Goal: Task Accomplishment & Management: Manage account settings

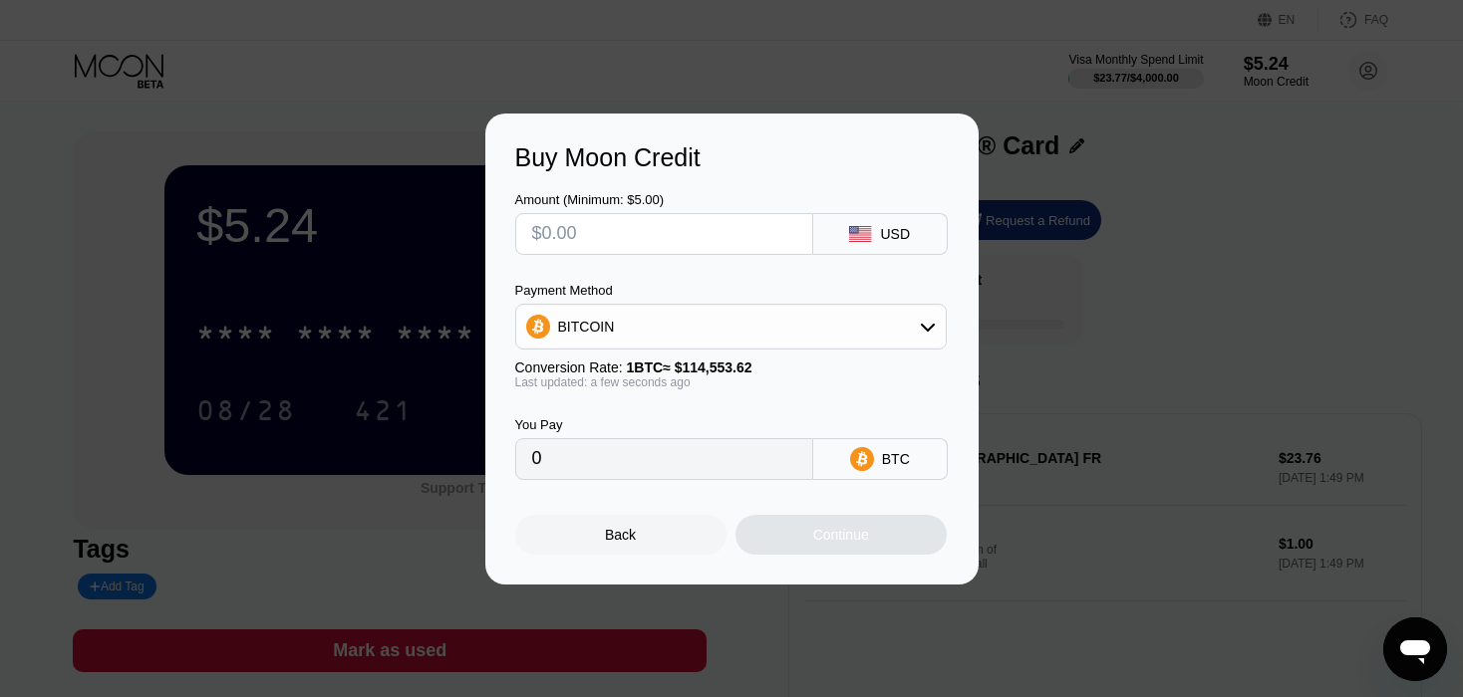
click at [609, 543] on div "Back" at bounding box center [620, 535] width 31 height 16
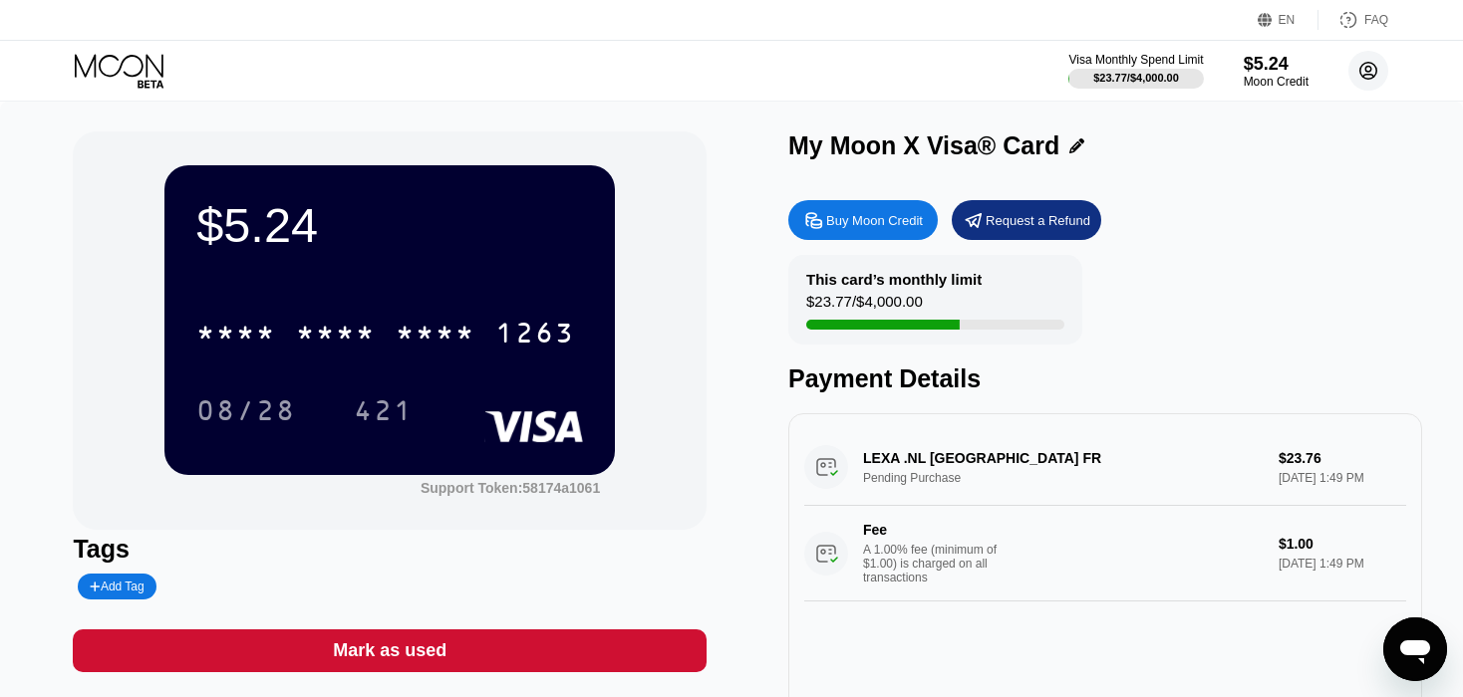
click at [1366, 65] on circle at bounding box center [1368, 71] width 40 height 40
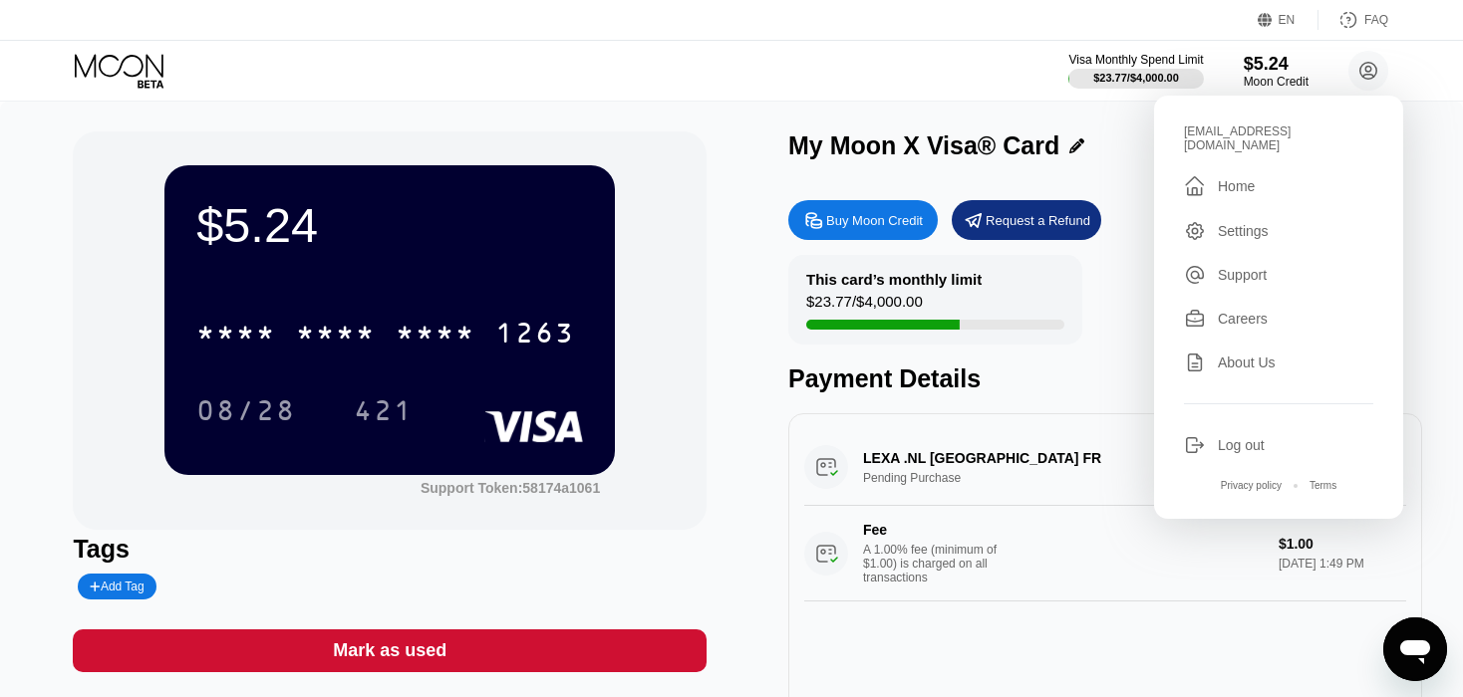
click at [1220, 439] on div "Log out" at bounding box center [1240, 445] width 47 height 16
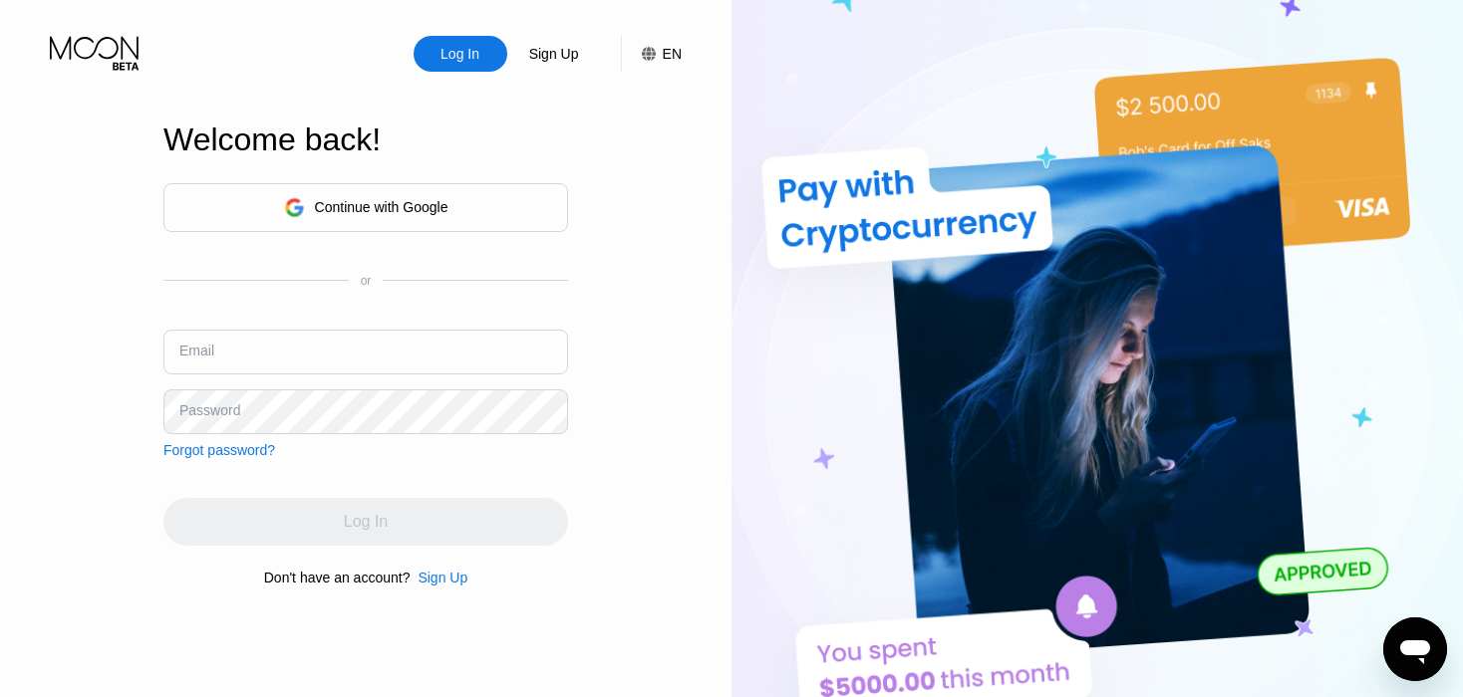
click at [238, 366] on input "text" at bounding box center [365, 352] width 405 height 45
paste input "tomputten3821@outlook.com"
type input "tomputten3821@outlook.com"
click at [277, 355] on input "text" at bounding box center [365, 352] width 405 height 45
paste input "tomputten3821@outlook.com"
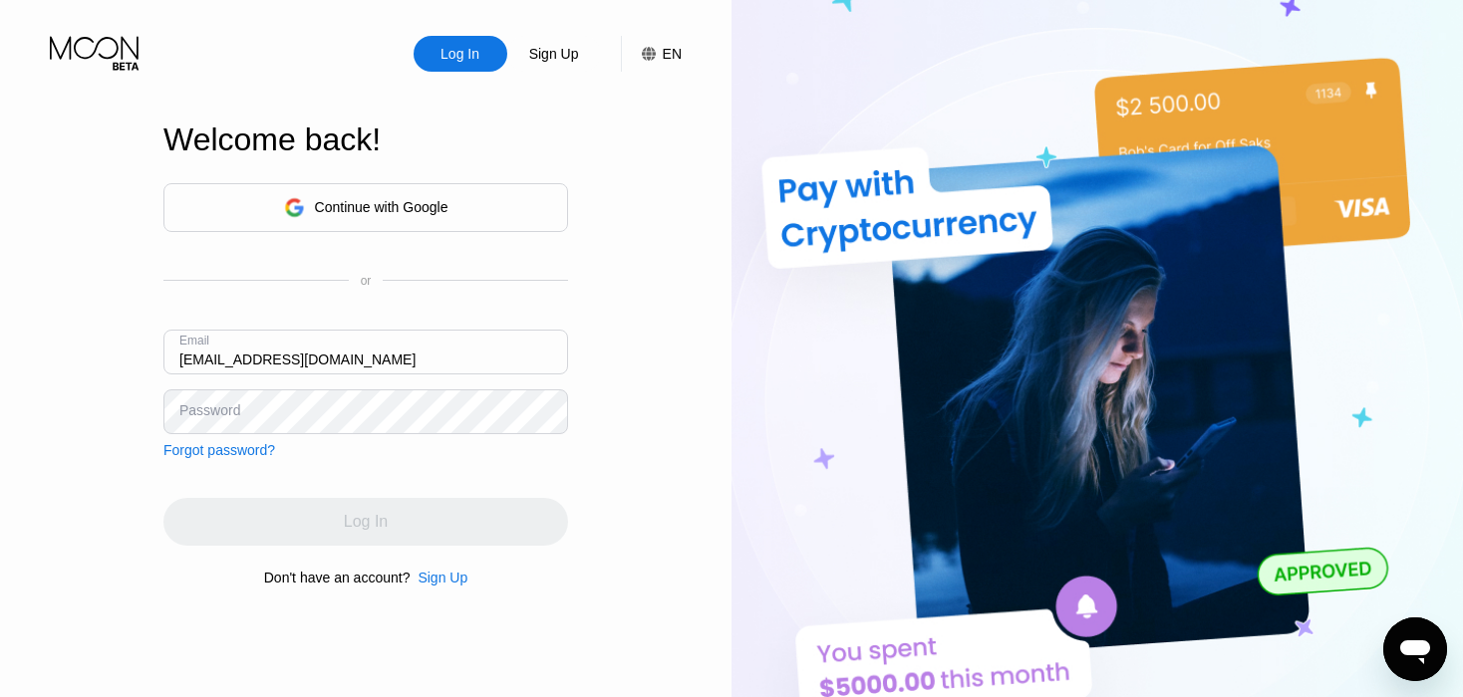
type input "tomputten3821@outlook.com"
click at [322, 211] on div "Continue with Google" at bounding box center [382, 207] width 134 height 16
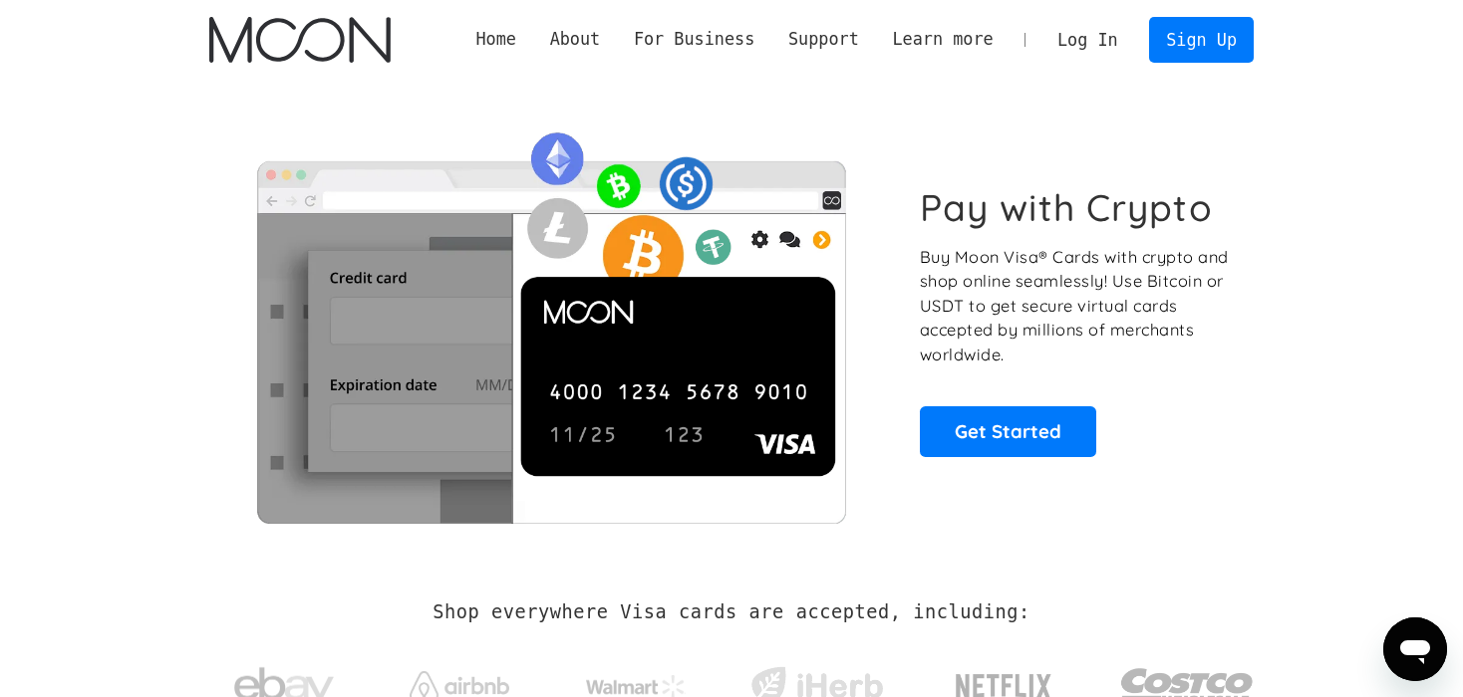
click at [1084, 40] on link "Log In" at bounding box center [1087, 40] width 94 height 44
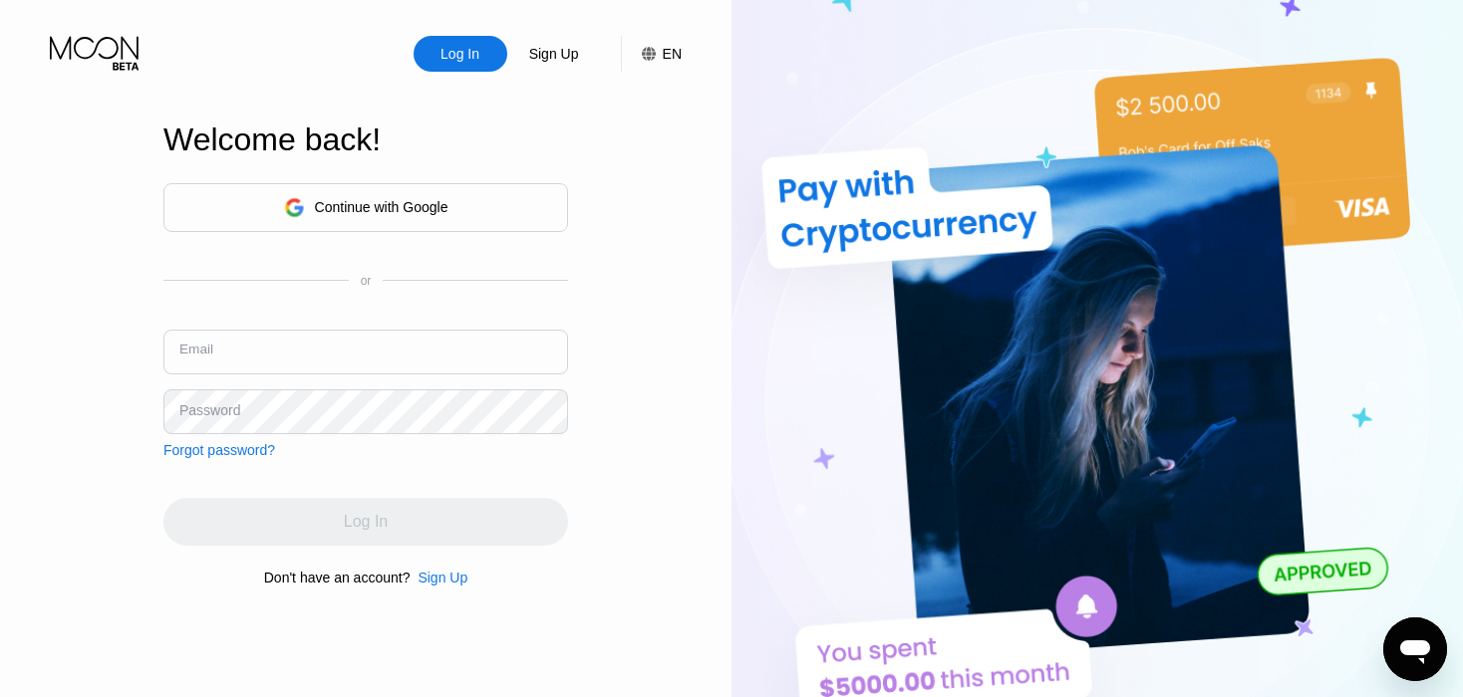
click at [248, 358] on input "text" at bounding box center [365, 352] width 405 height 45
type input "[EMAIL_ADDRESS][DOMAIN_NAME]"
